Goal: Find specific page/section: Find specific page/section

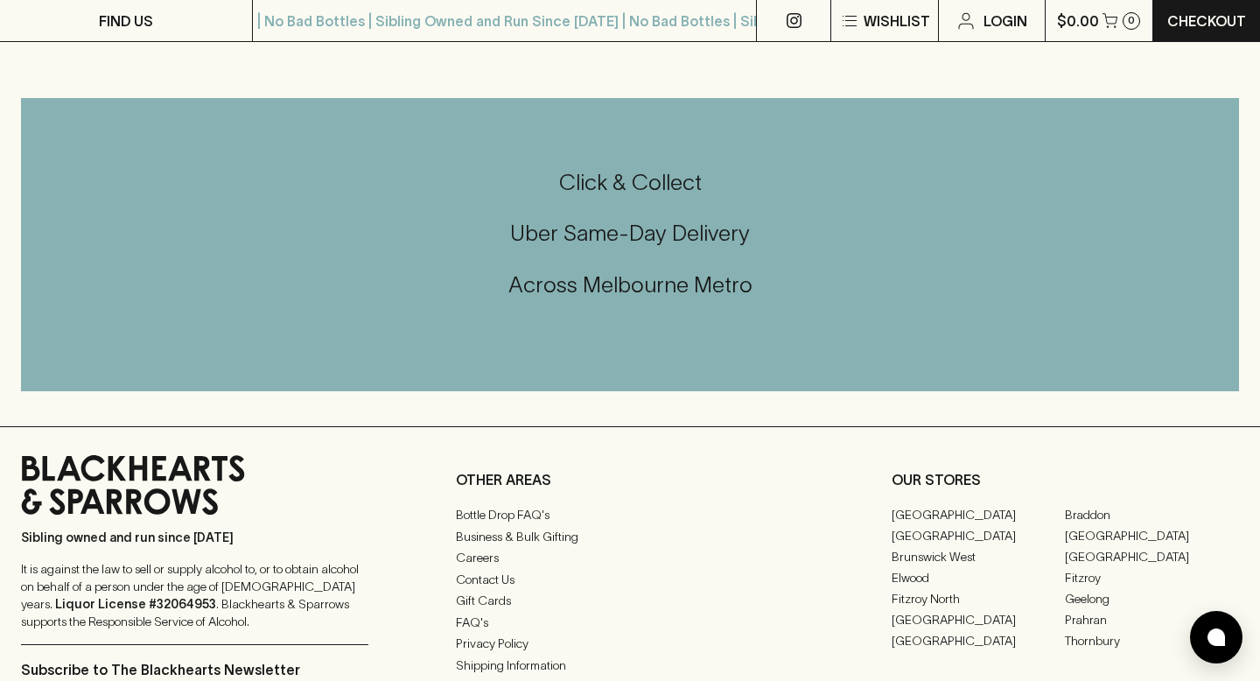
scroll to position [1820, 0]
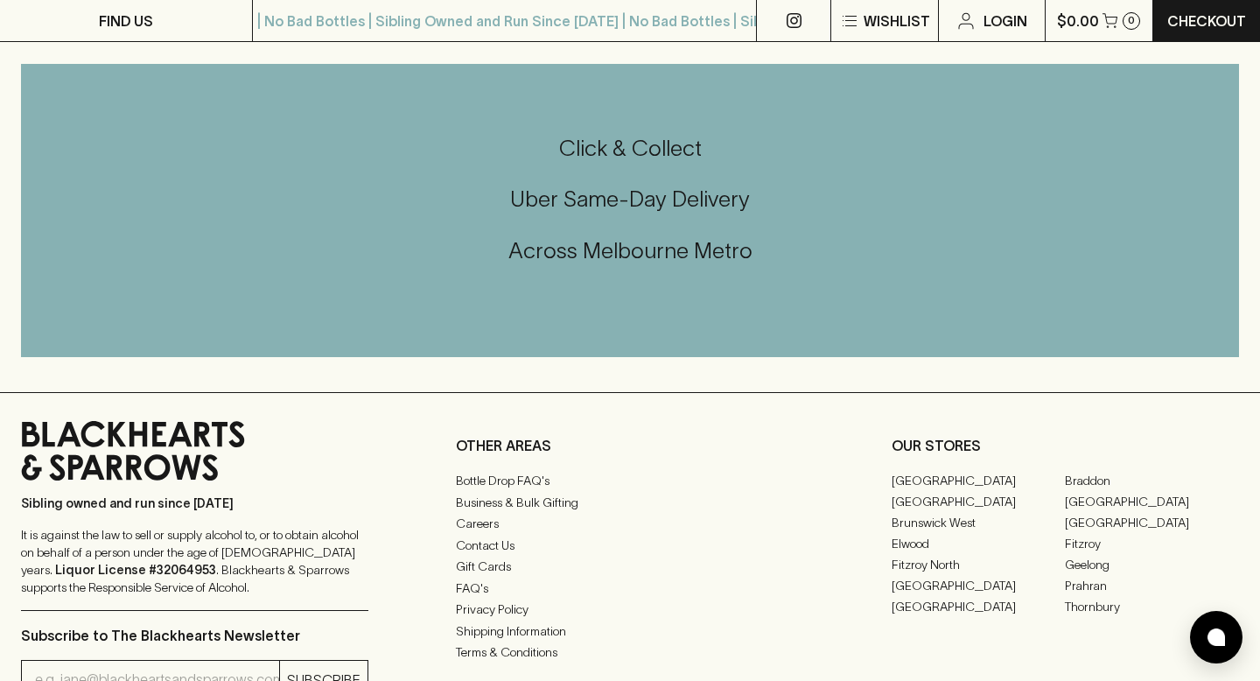
drag, startPoint x: 224, startPoint y: 339, endPoint x: 76, endPoint y: 316, distance: 149.6
click at [76, 421] on icon at bounding box center [133, 450] width 224 height 59
drag, startPoint x: 238, startPoint y: 342, endPoint x: 796, endPoint y: 27, distance: 640.9
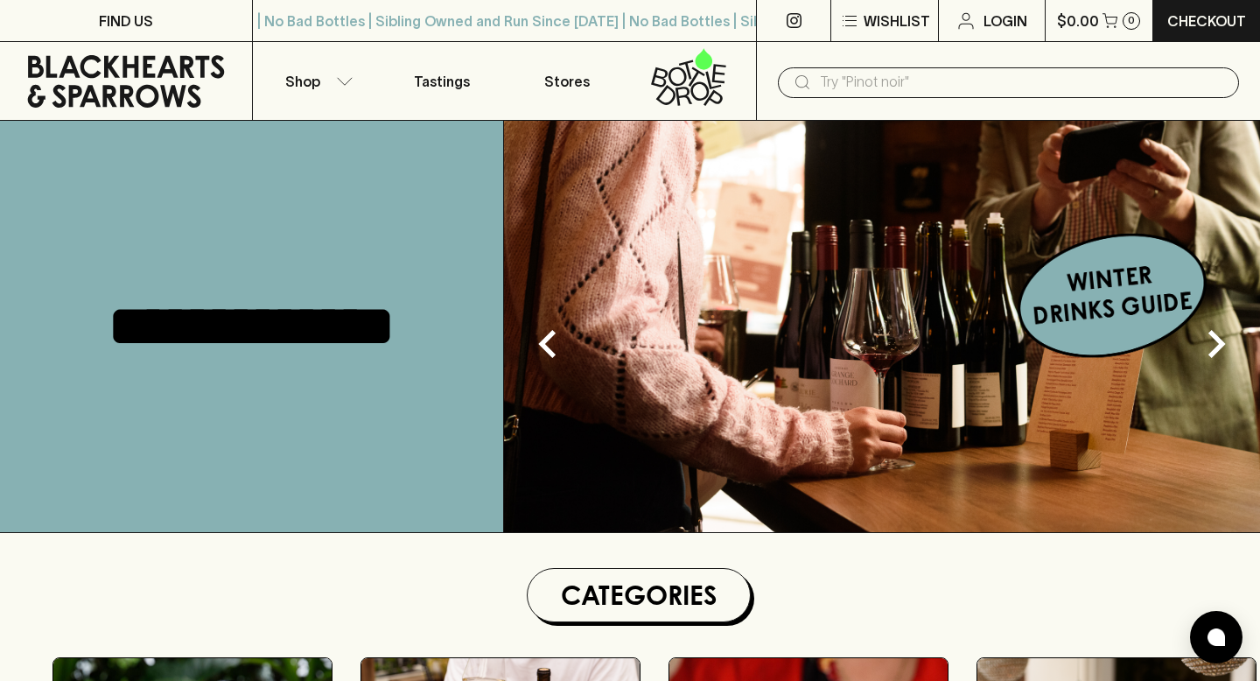
click at [384, 212] on div "**********" at bounding box center [252, 326] width 504 height 411
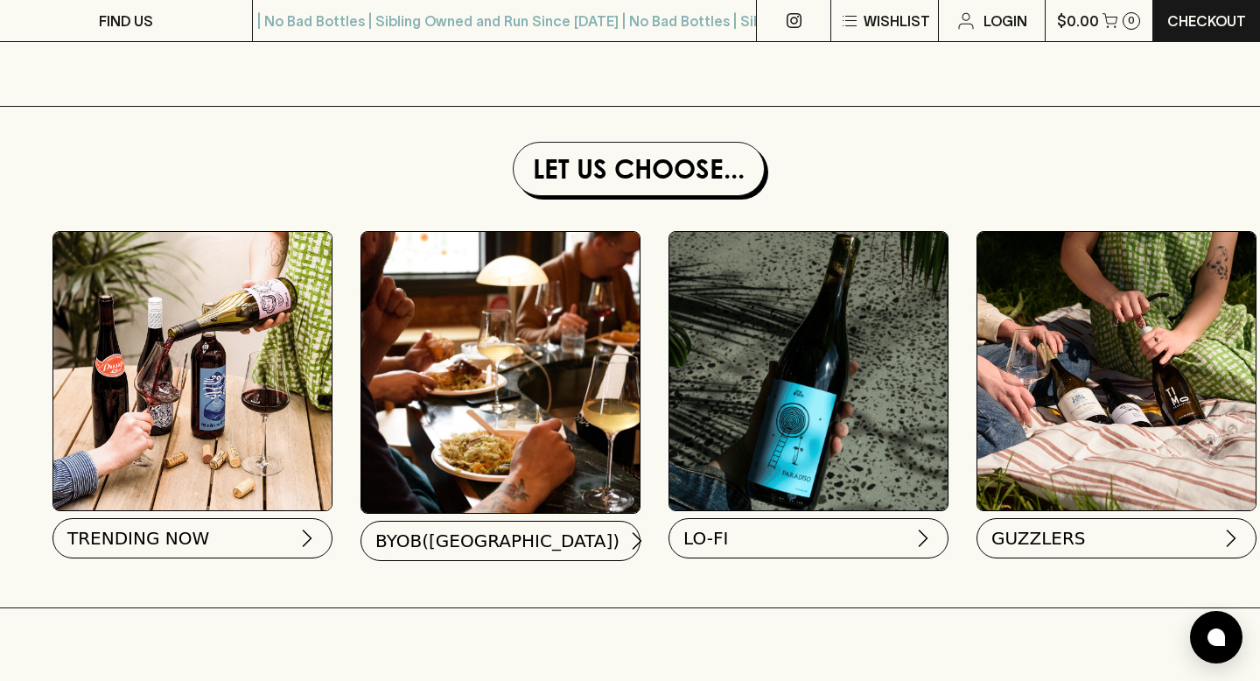
scroll to position [1575, 0]
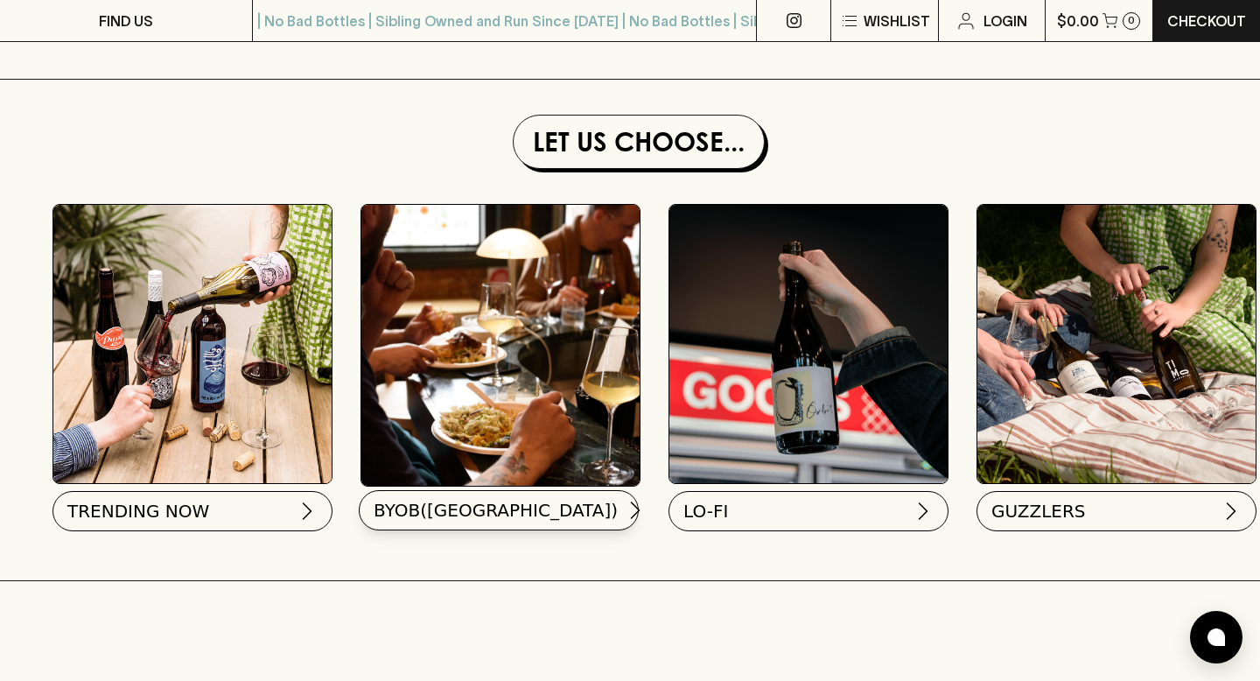
click at [447, 507] on span "BYOB([GEOGRAPHIC_DATA])" at bounding box center [496, 510] width 244 height 24
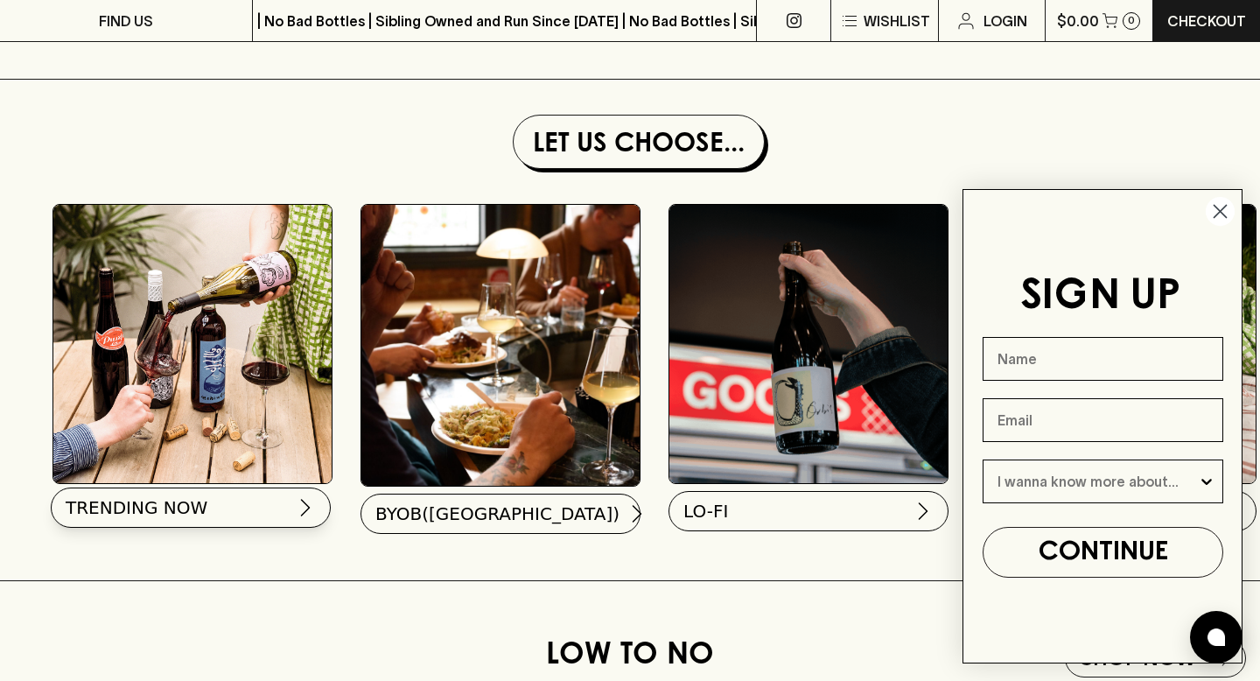
click at [159, 509] on span "TRENDING NOW" at bounding box center [137, 507] width 142 height 24
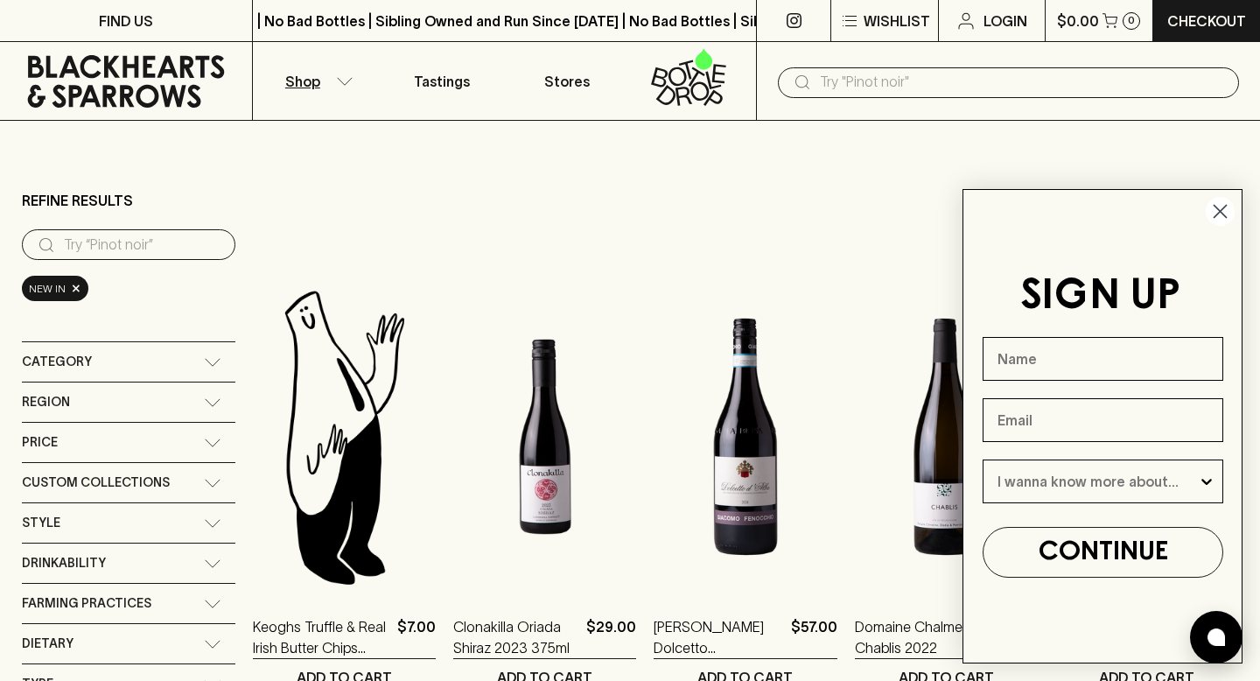
click at [1227, 211] on circle "Close dialog" at bounding box center [1220, 211] width 29 height 29
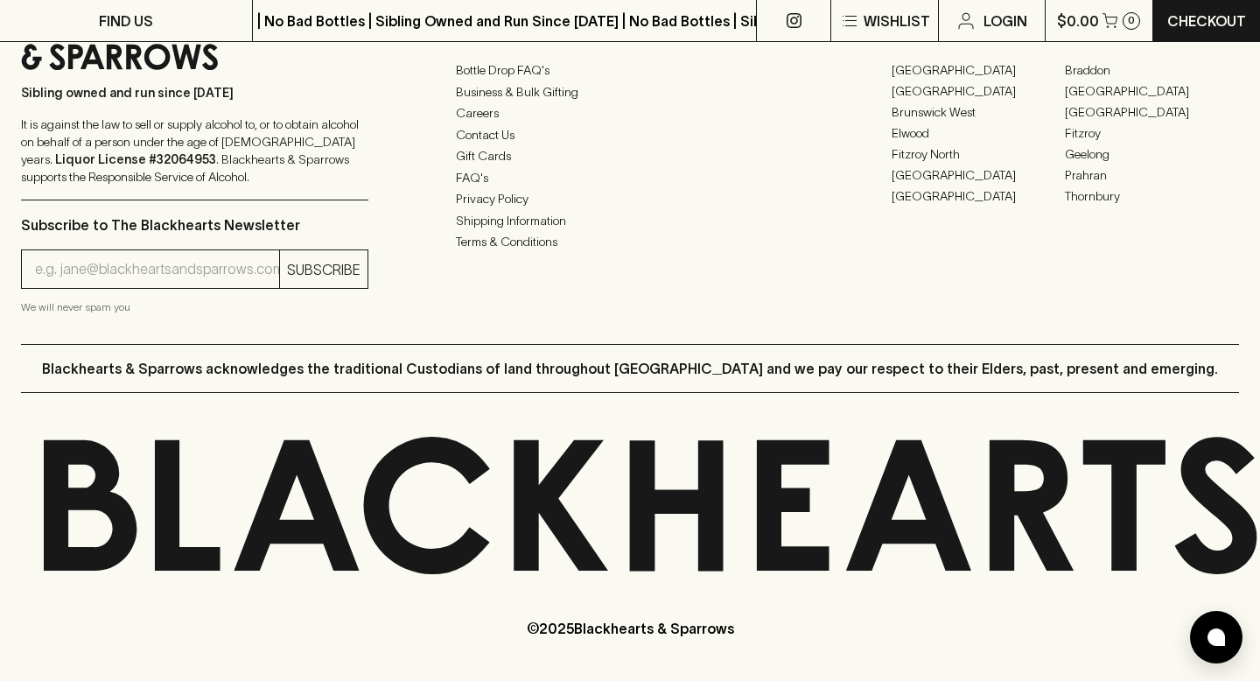
scroll to position [2609, 0]
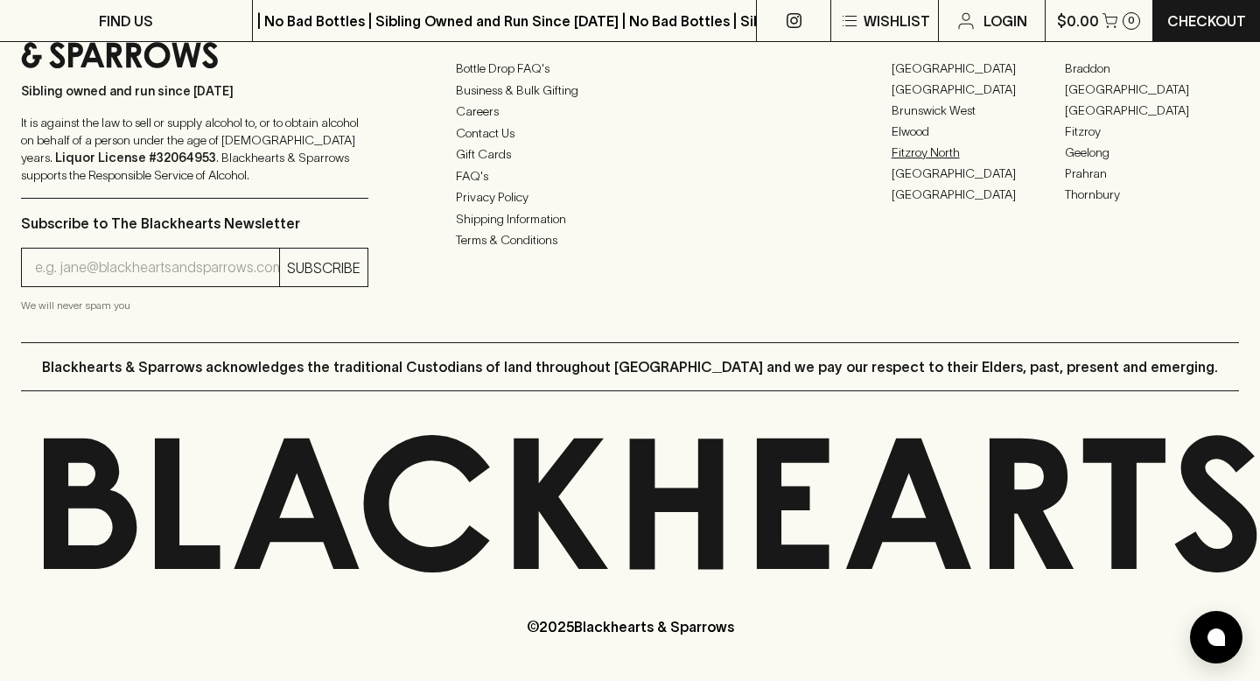
click at [930, 150] on link "Fitzroy North" at bounding box center [978, 152] width 174 height 21
